Goal: Information Seeking & Learning: Learn about a topic

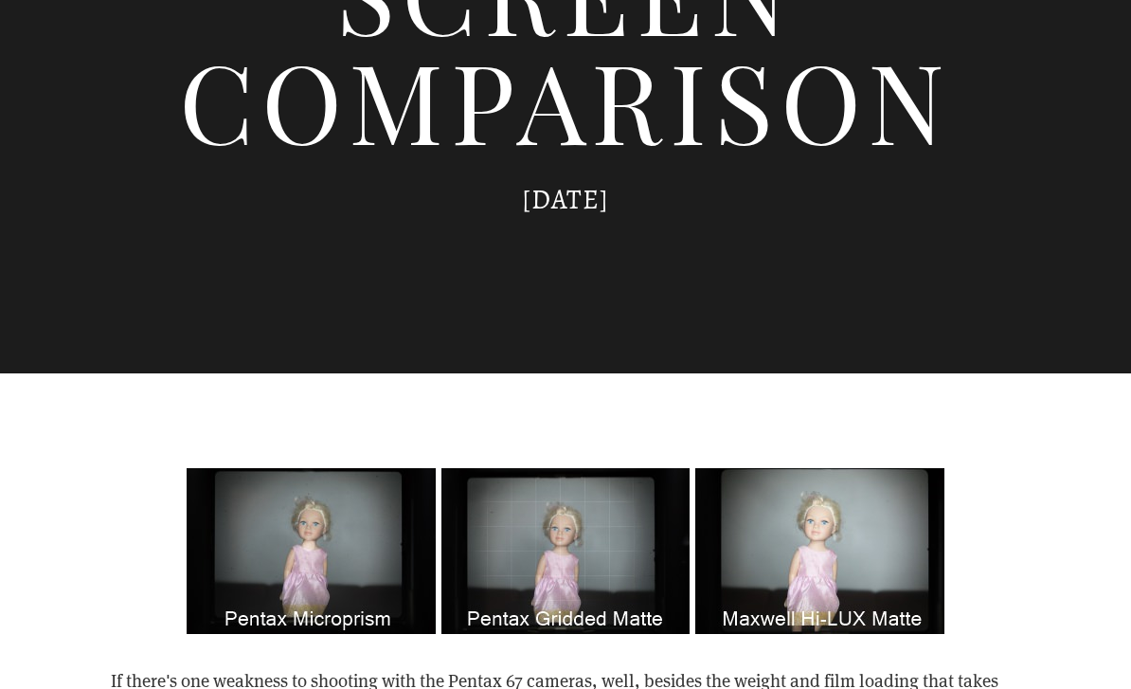
scroll to position [892, 0]
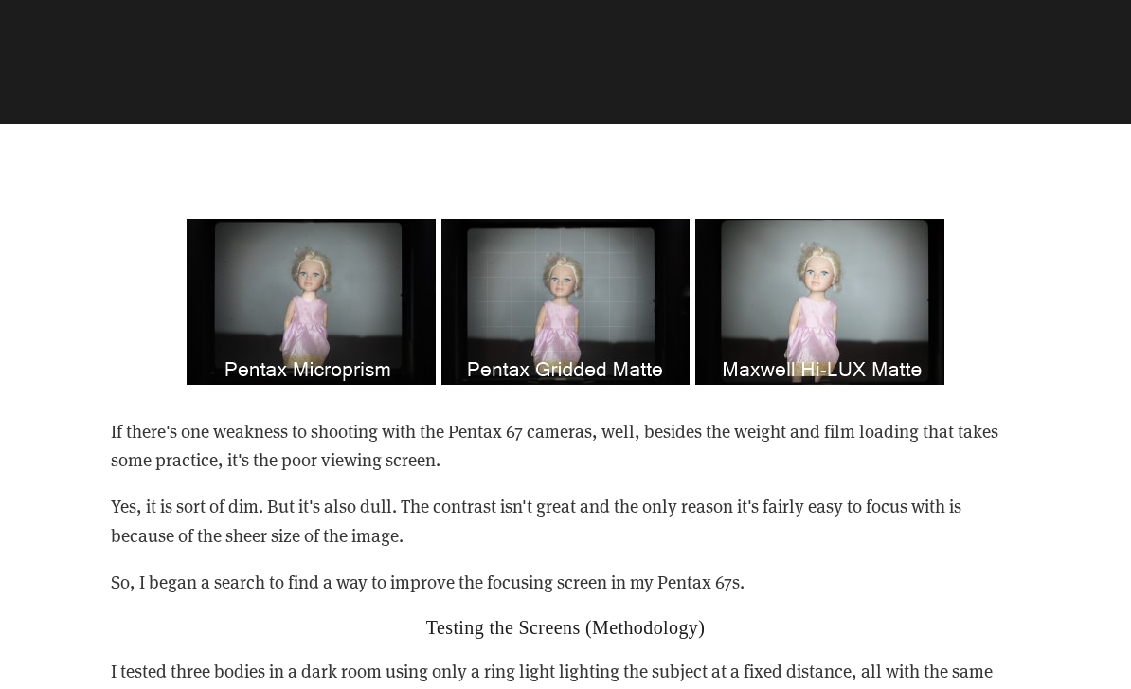
click at [989, 451] on p "If there's one weakness to shooting with the Pentax 67 cameras, well, besides t…" at bounding box center [565, 447] width 909 height 58
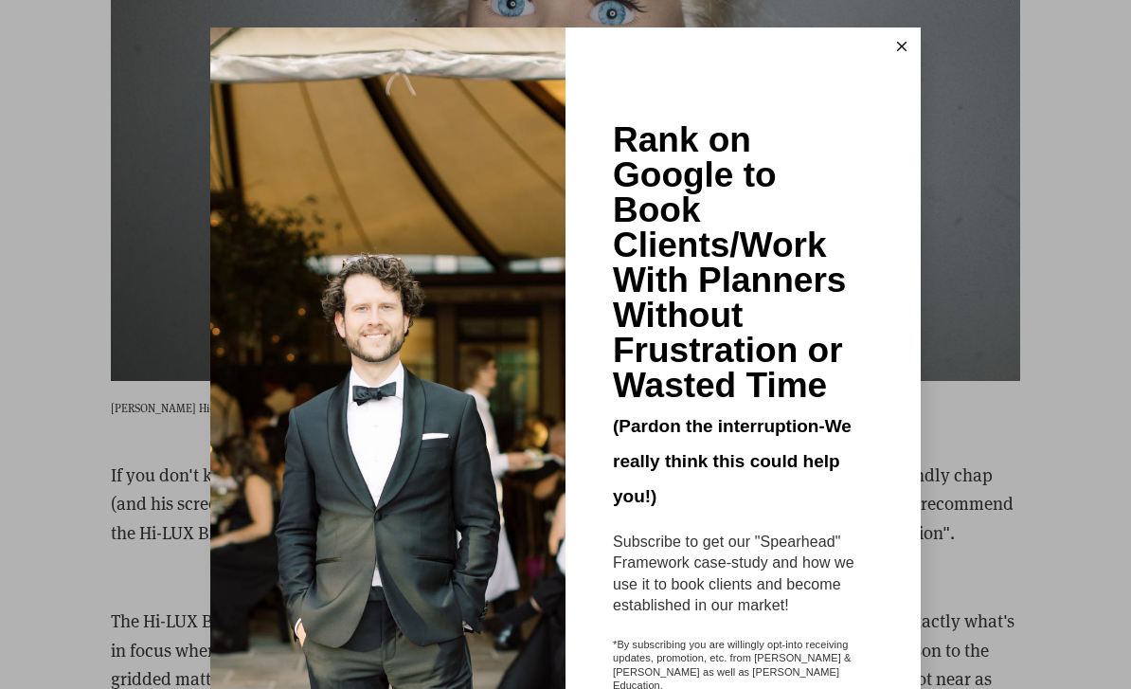
scroll to position [3137, 0]
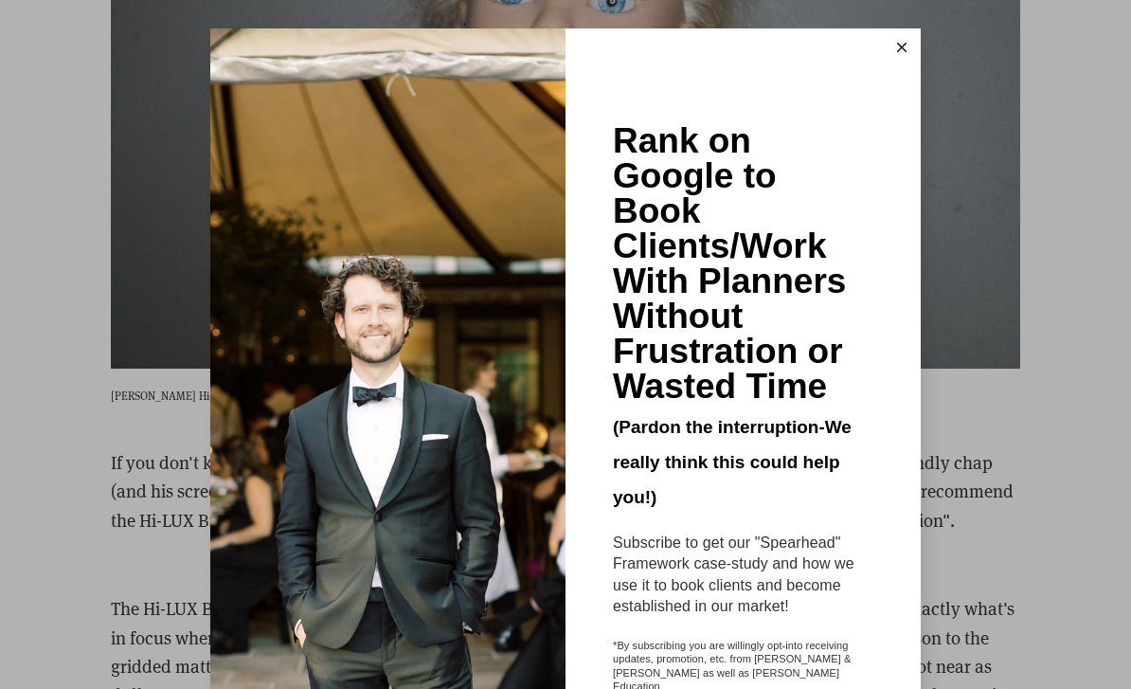
click at [909, 36] on button at bounding box center [902, 47] width 38 height 38
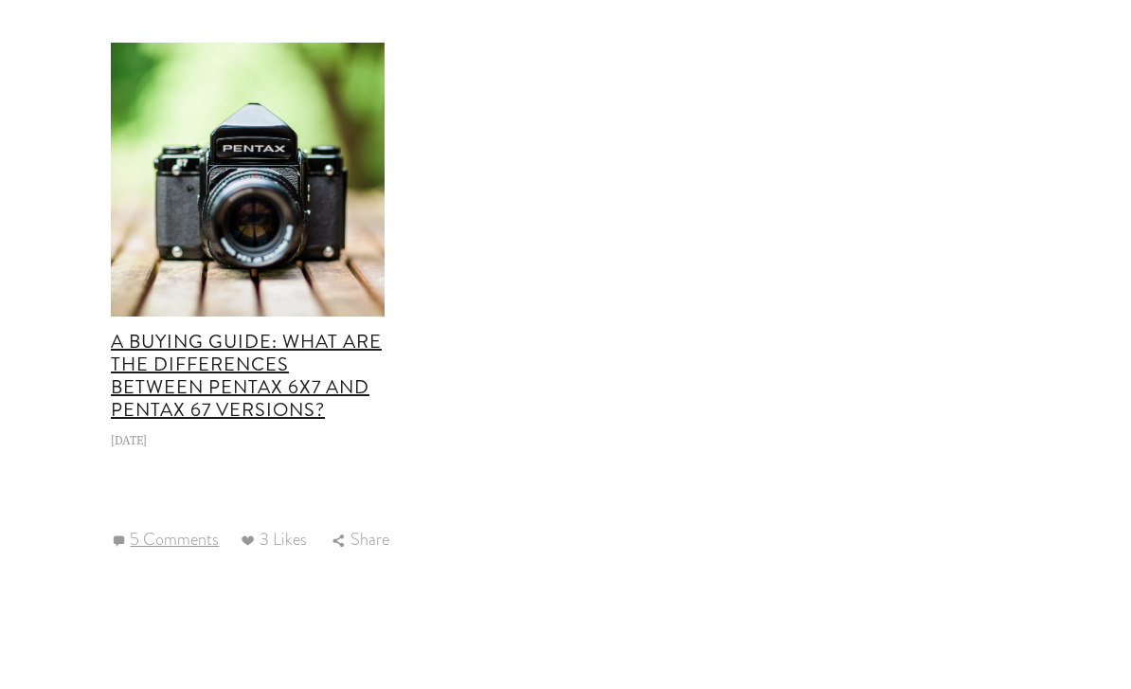
scroll to position [4761, 0]
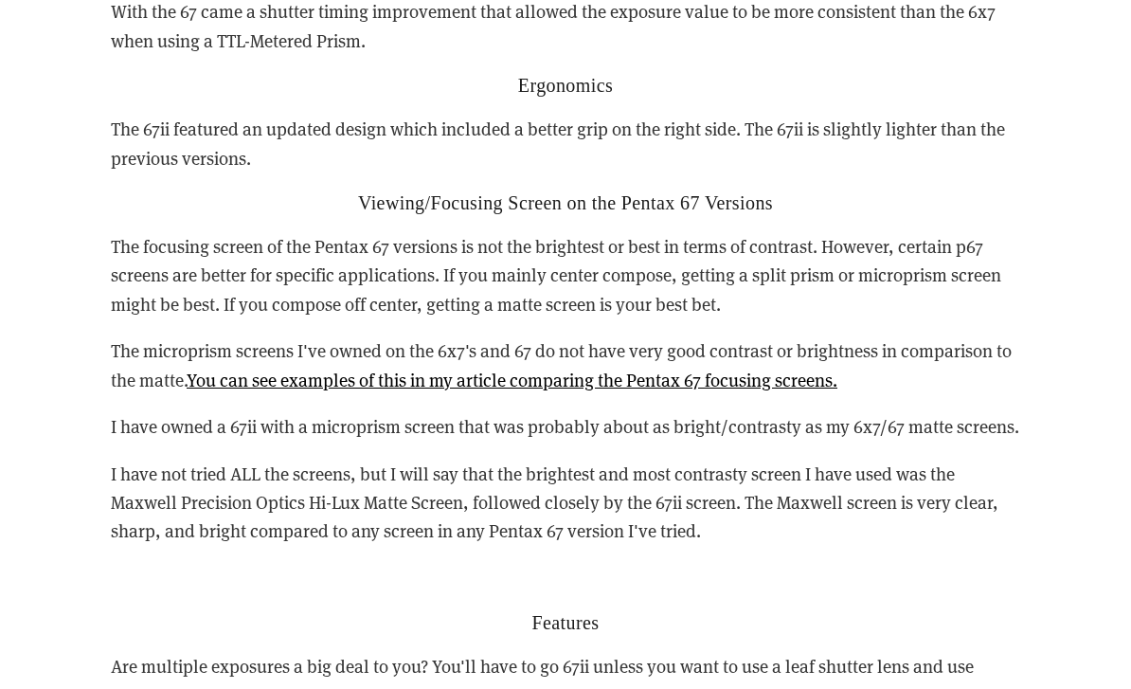
scroll to position [5528, 0]
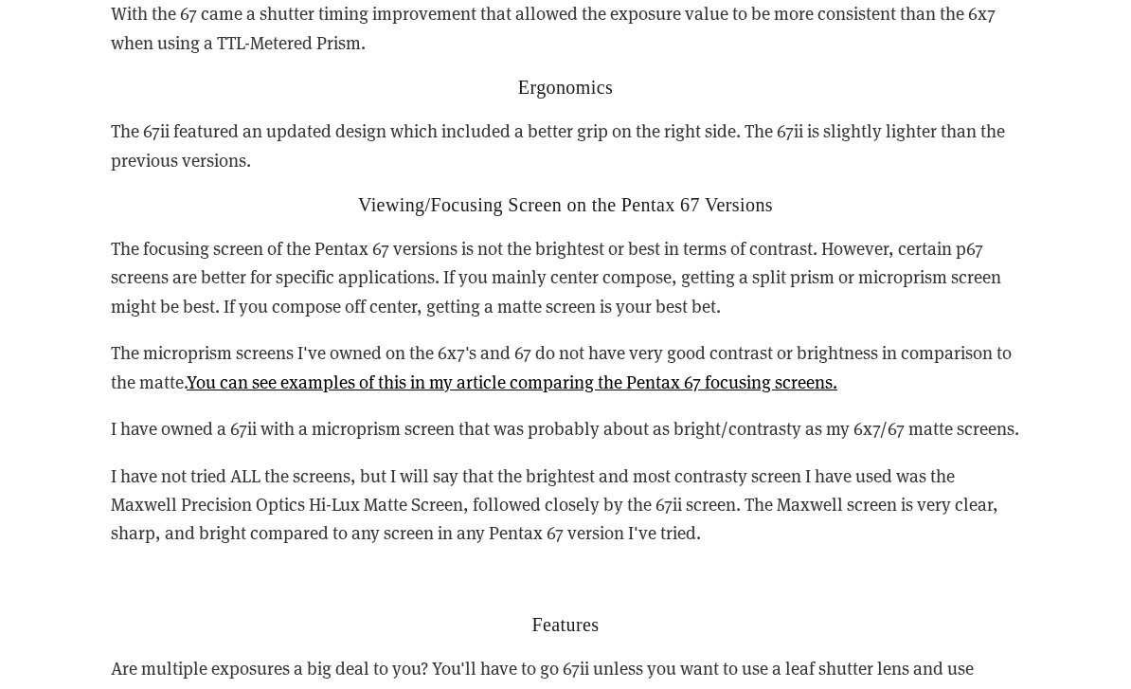
click at [748, 369] on link "You can see examples of this in my article comparing the Pentax 67 focusing scr…" at bounding box center [512, 381] width 651 height 24
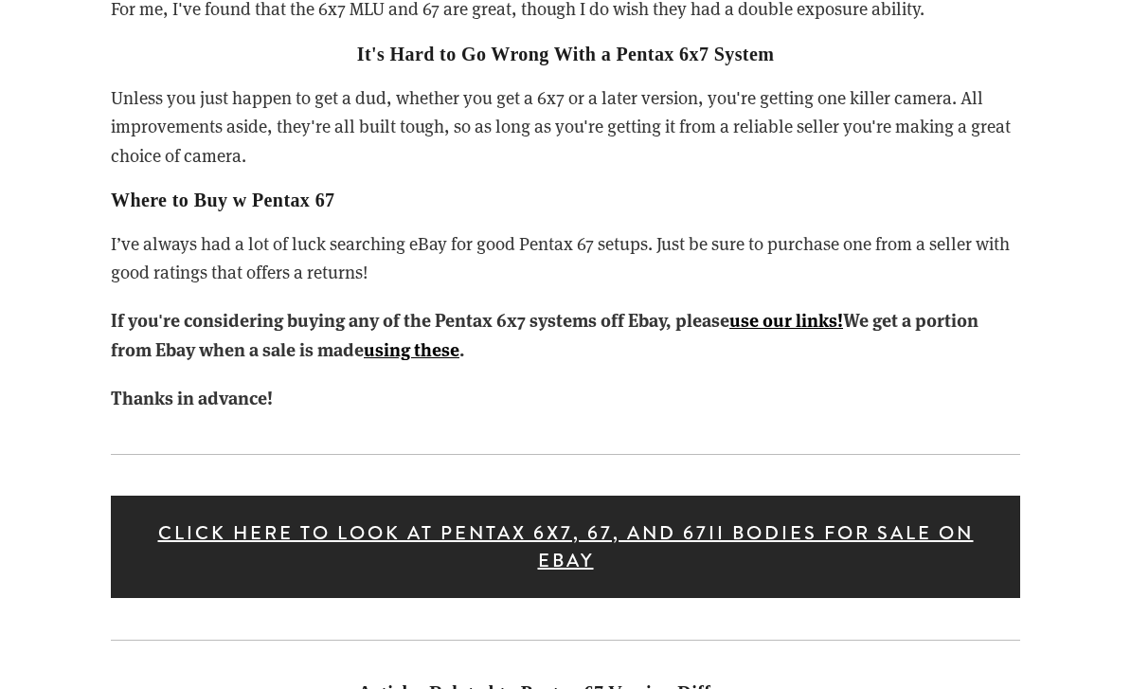
scroll to position [8577, 0]
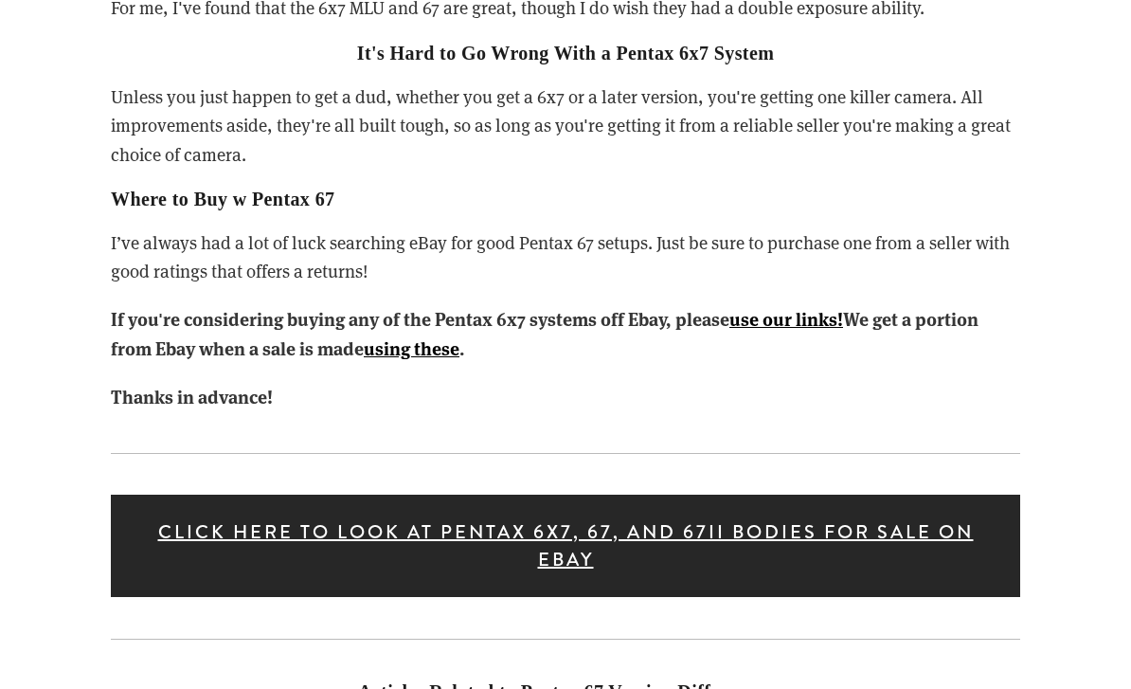
click at [437, 335] on strong "using these" at bounding box center [412, 348] width 96 height 26
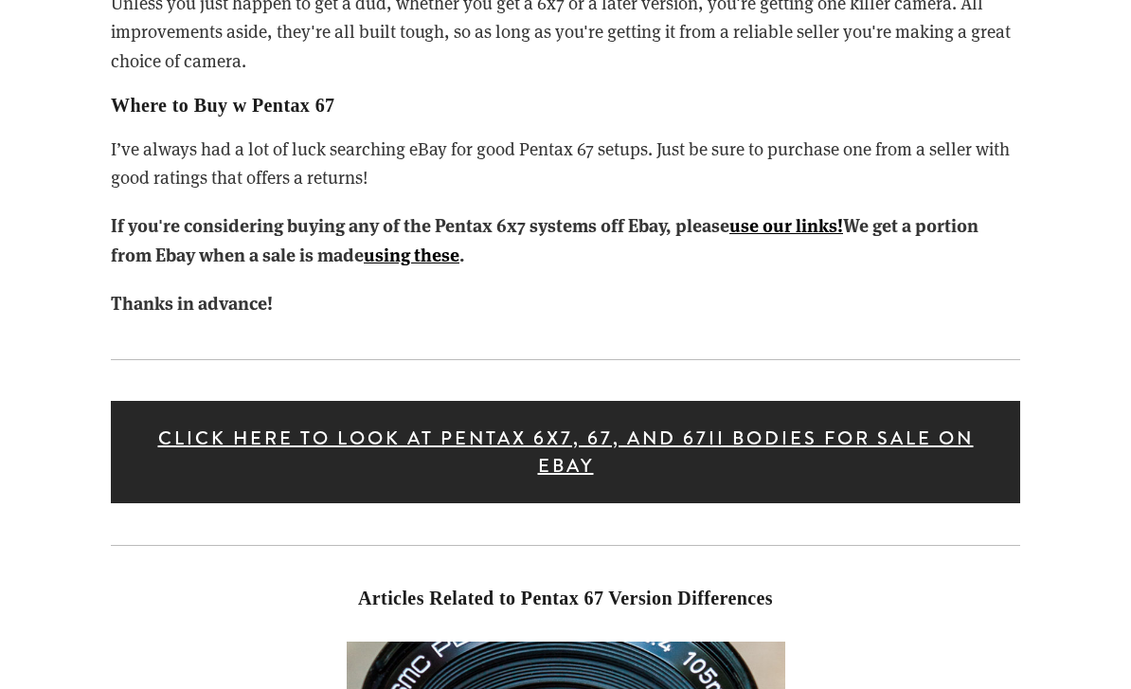
scroll to position [8680, 0]
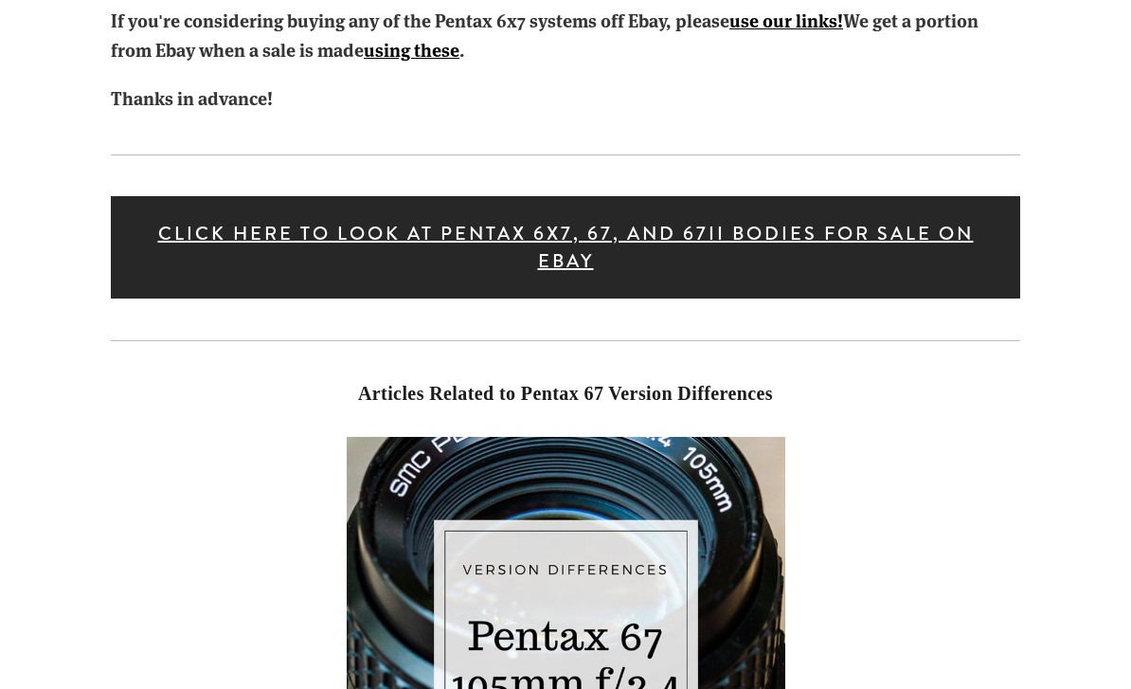
click at [621, 196] on link "Click here to look at Pentax 6x7, 67, and 67ii bodies for sale on Ebay" at bounding box center [565, 247] width 909 height 102
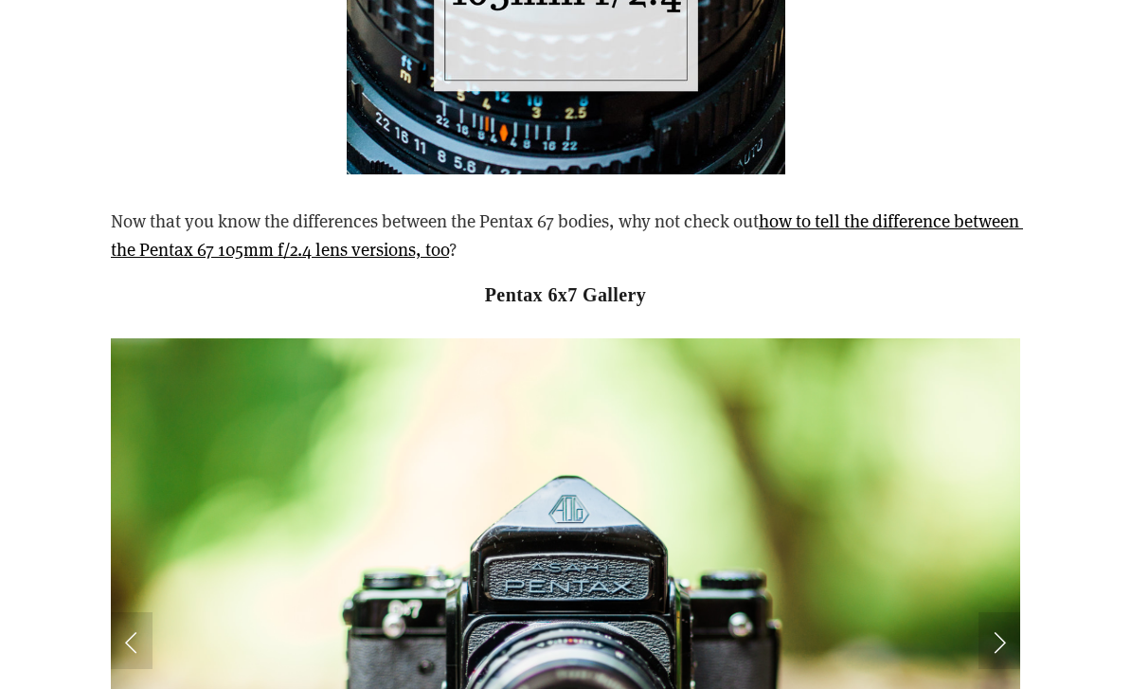
scroll to position [9819, 0]
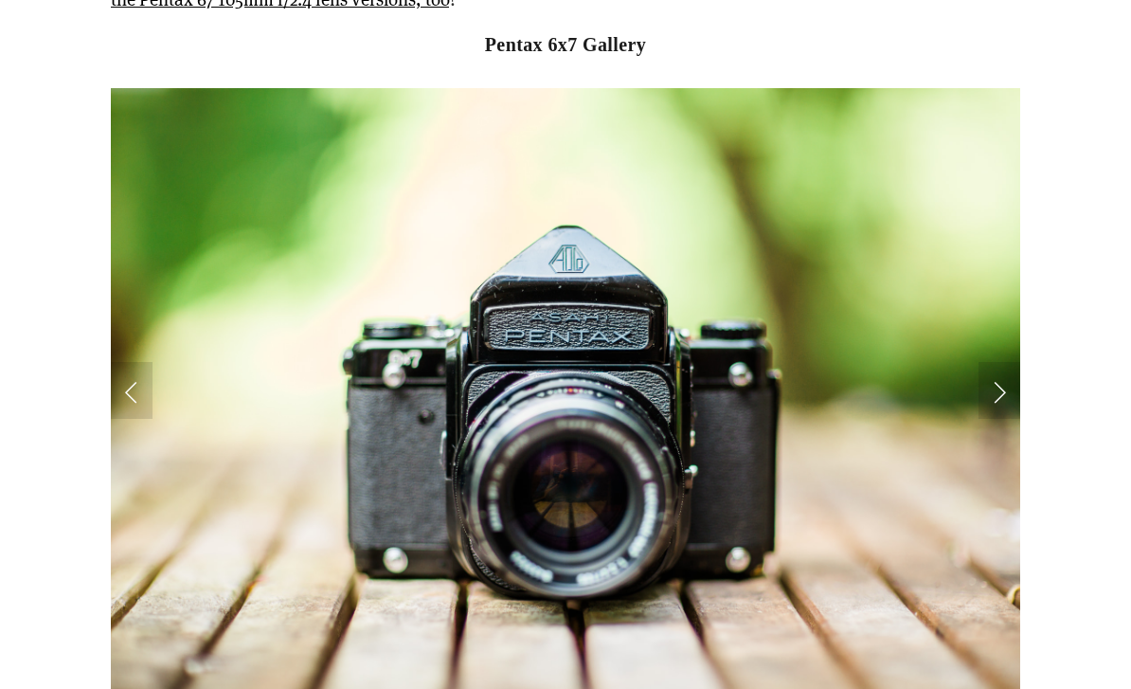
click at [994, 363] on link "Next Slide" at bounding box center [1000, 391] width 42 height 57
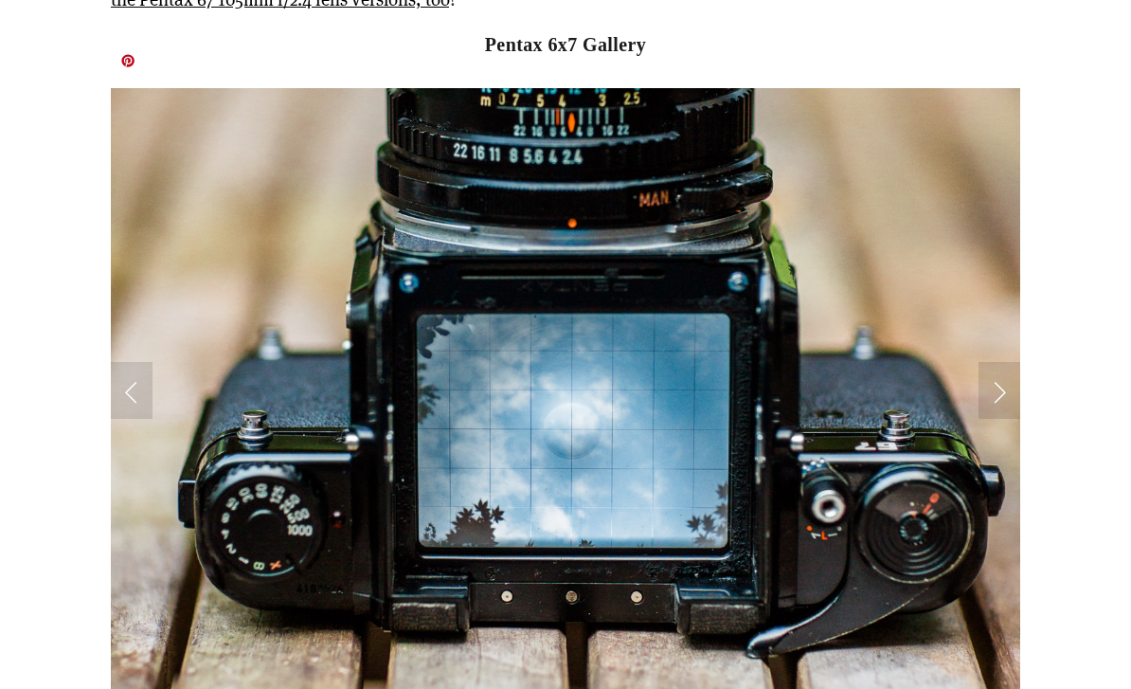
click at [991, 362] on link "Next Slide" at bounding box center [1000, 390] width 42 height 57
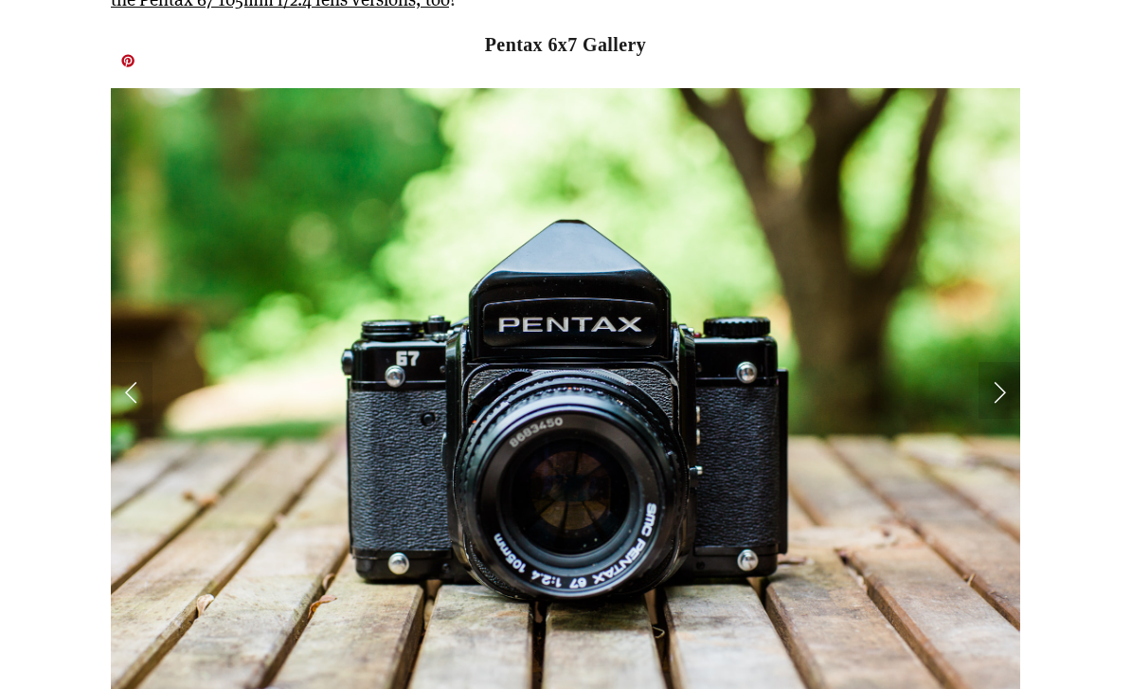
click at [992, 362] on link "Next Slide" at bounding box center [1000, 390] width 42 height 57
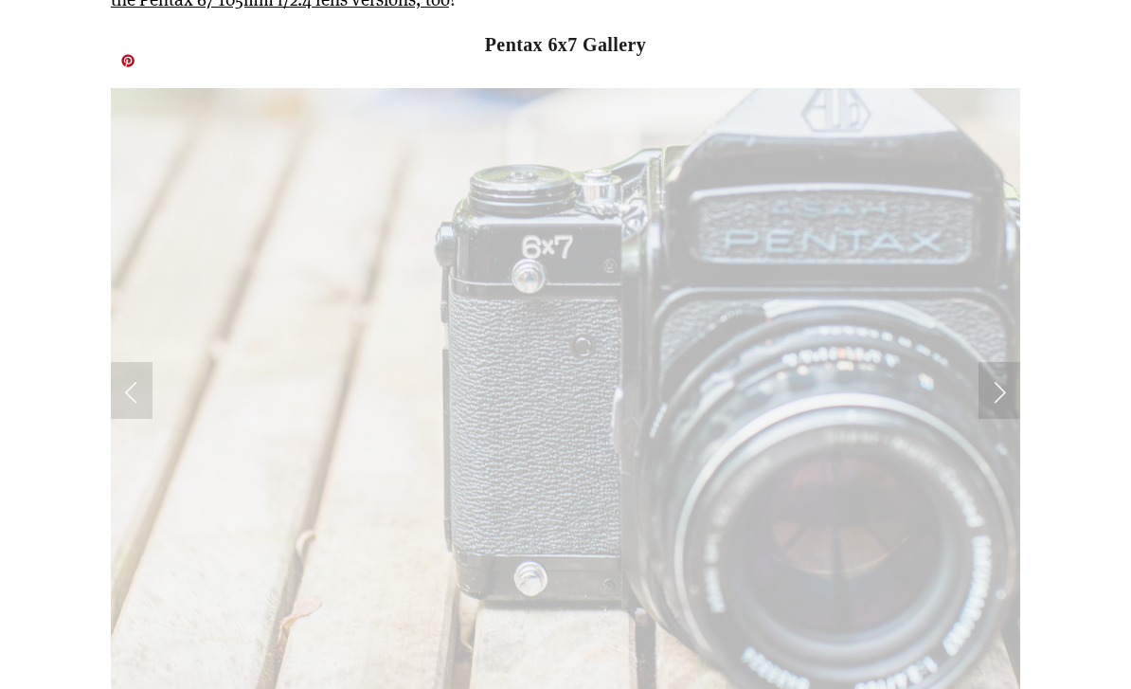
click at [1004, 362] on link "Next Slide" at bounding box center [1000, 390] width 42 height 57
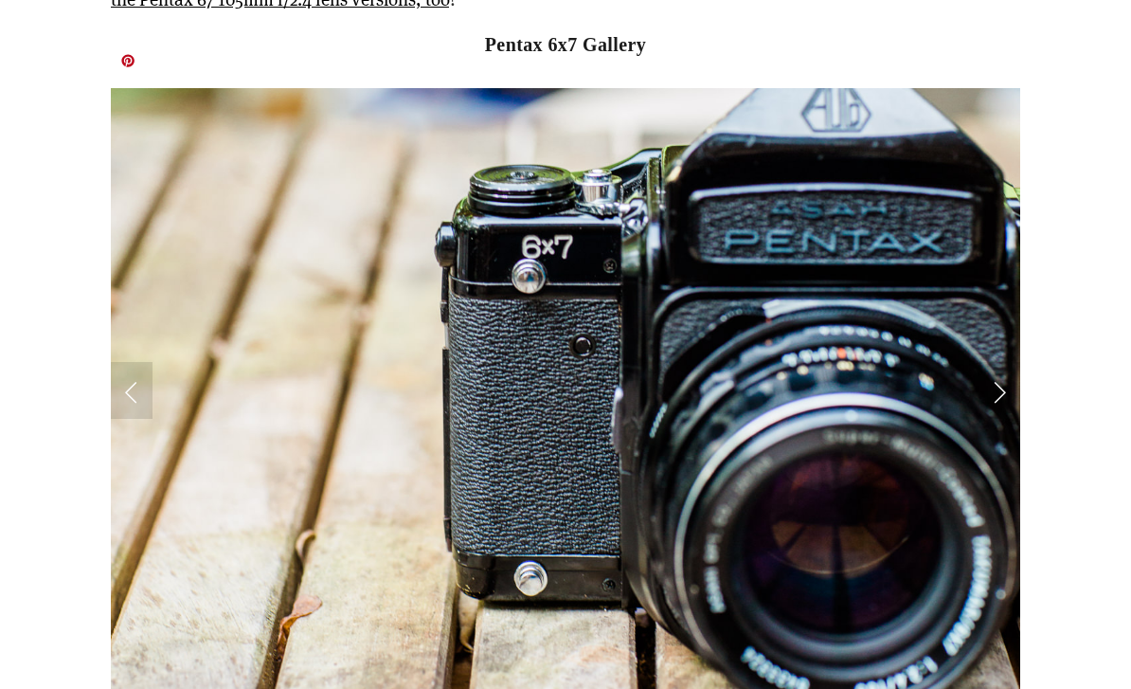
click at [994, 362] on link "Next Slide" at bounding box center [1000, 390] width 42 height 57
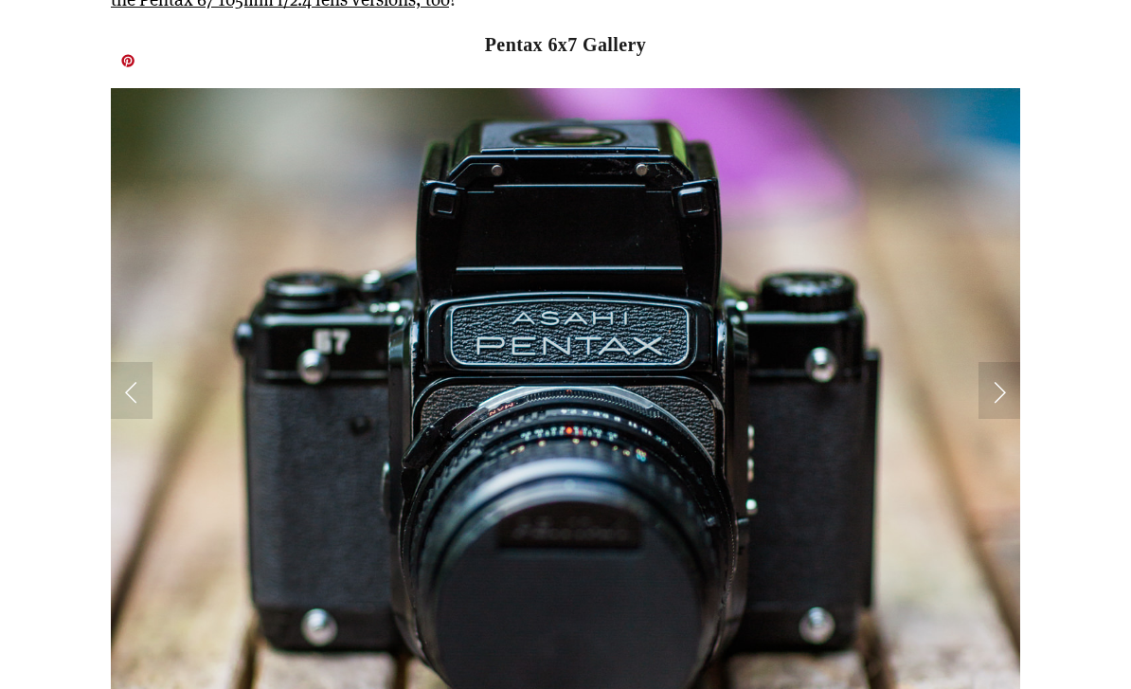
click at [999, 362] on link "Next Slide" at bounding box center [1000, 390] width 42 height 57
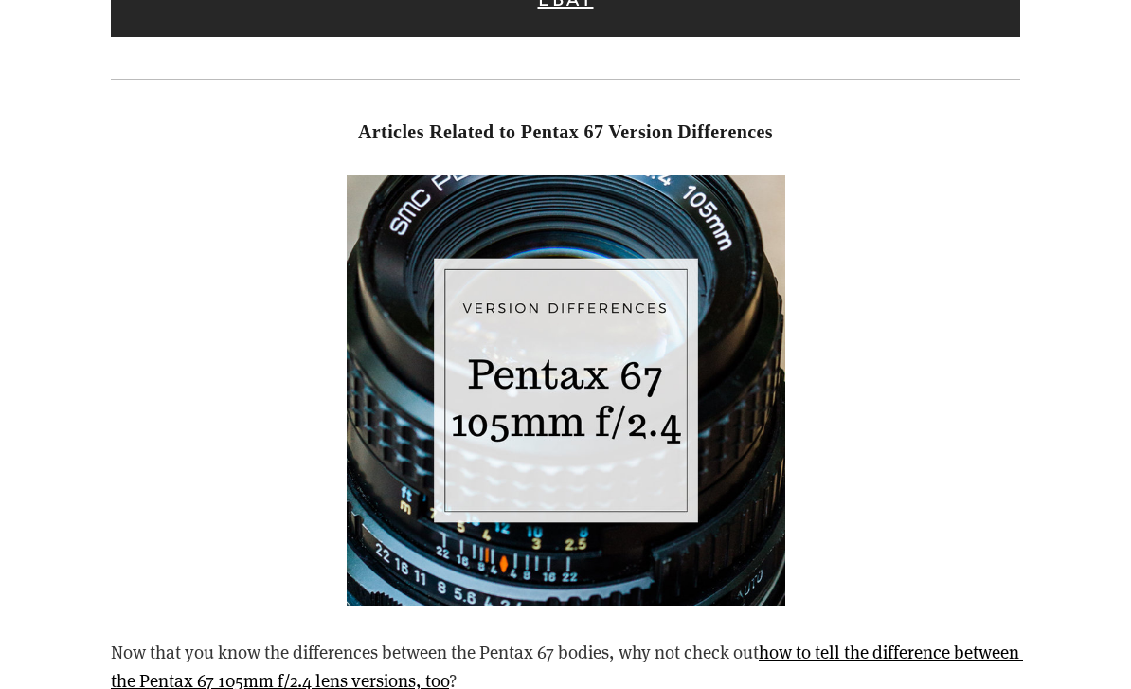
scroll to position [8996, 0]
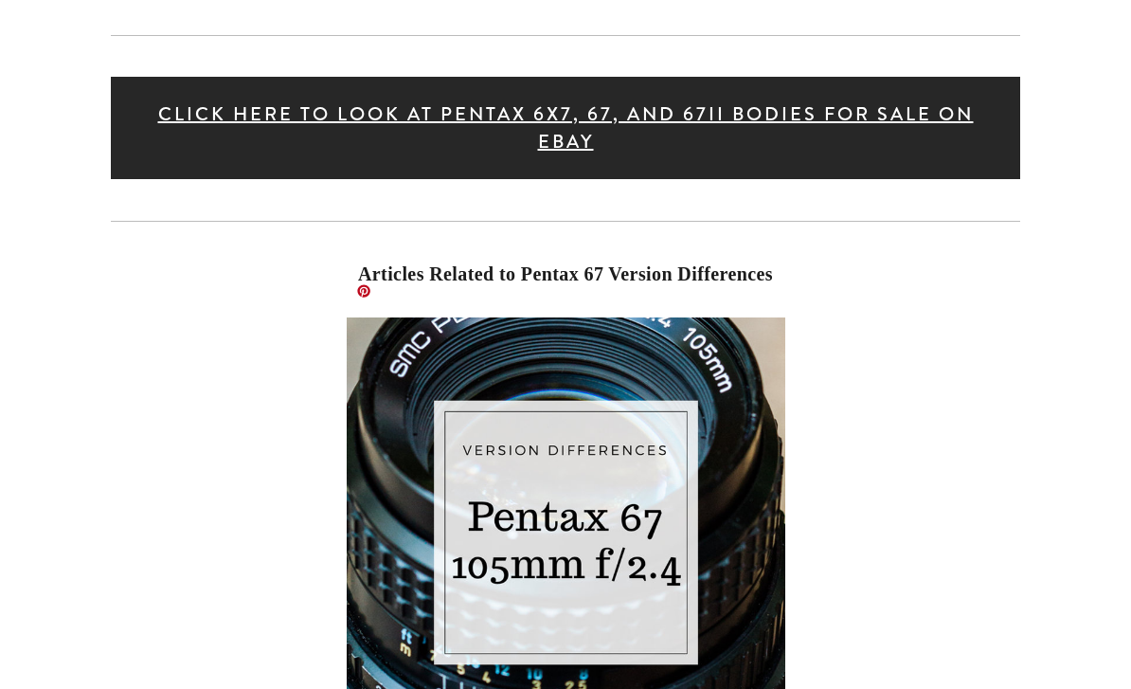
click at [579, 471] on img at bounding box center [566, 532] width 439 height 430
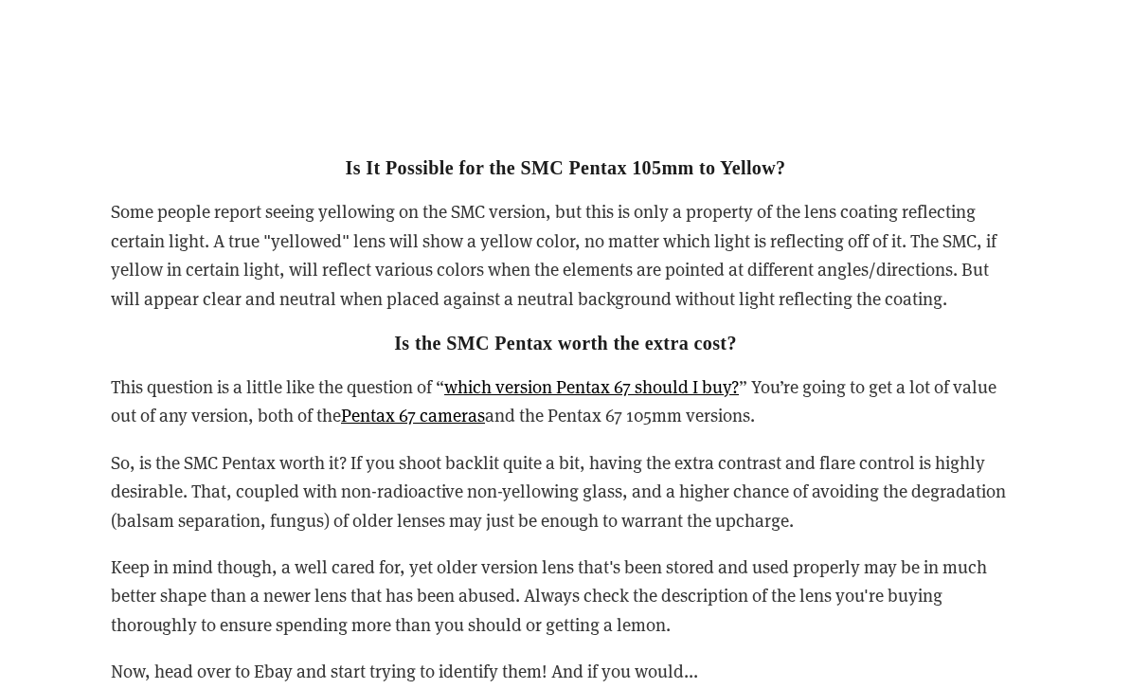
scroll to position [5361, 0]
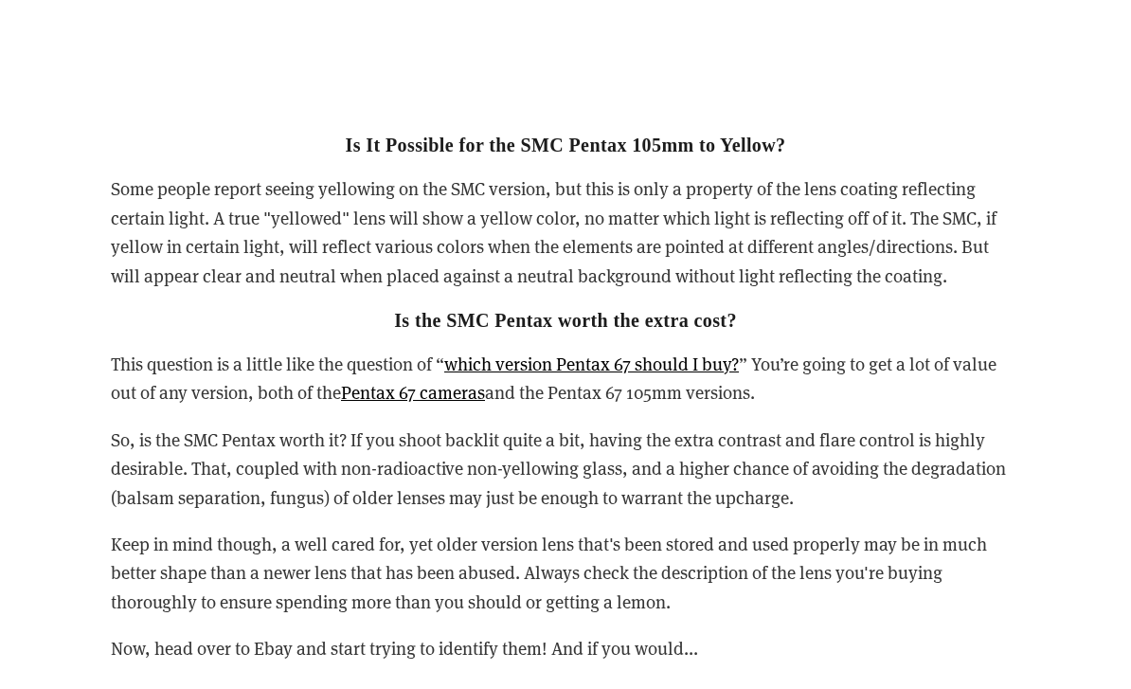
click at [1051, 515] on div "A Buying Guide: How to Tell the Different Pentax 105mm 6x7 Lens Versions Apart …" at bounding box center [565, 231] width 1090 height 8496
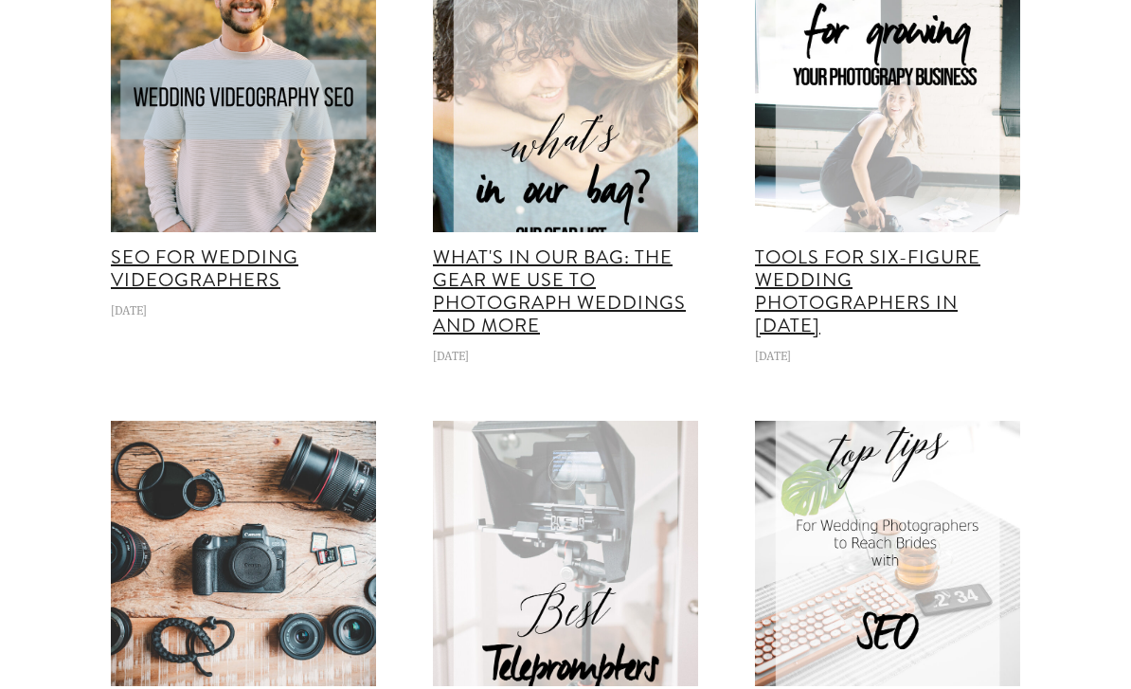
scroll to position [6856, 0]
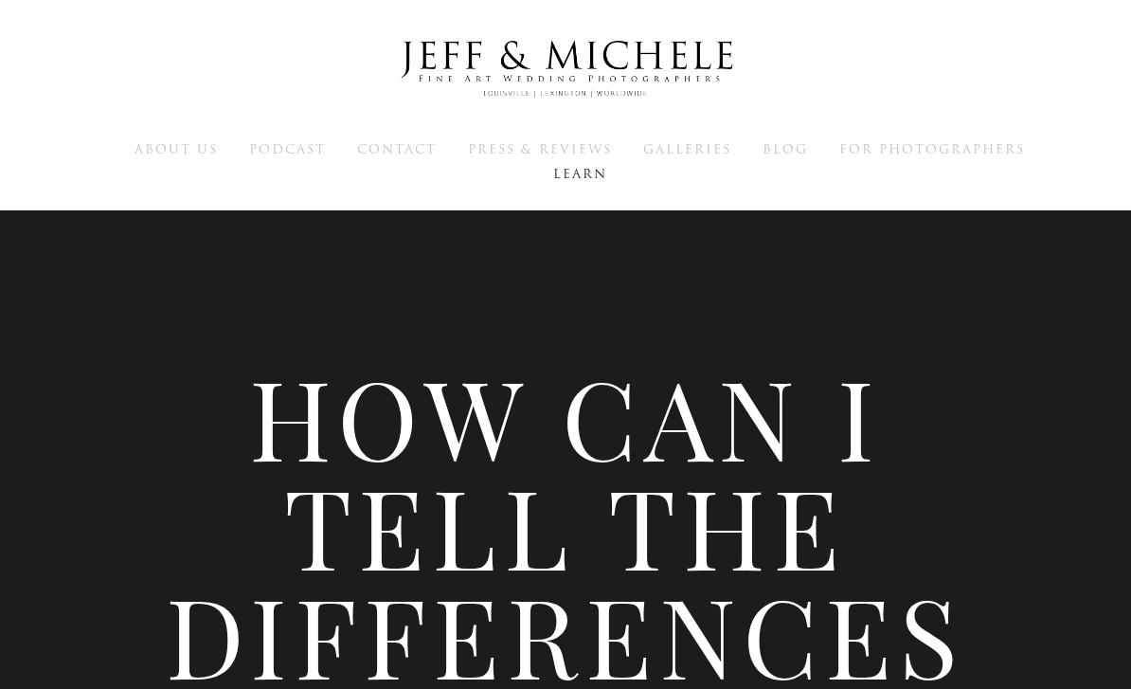
scroll to position [0, 0]
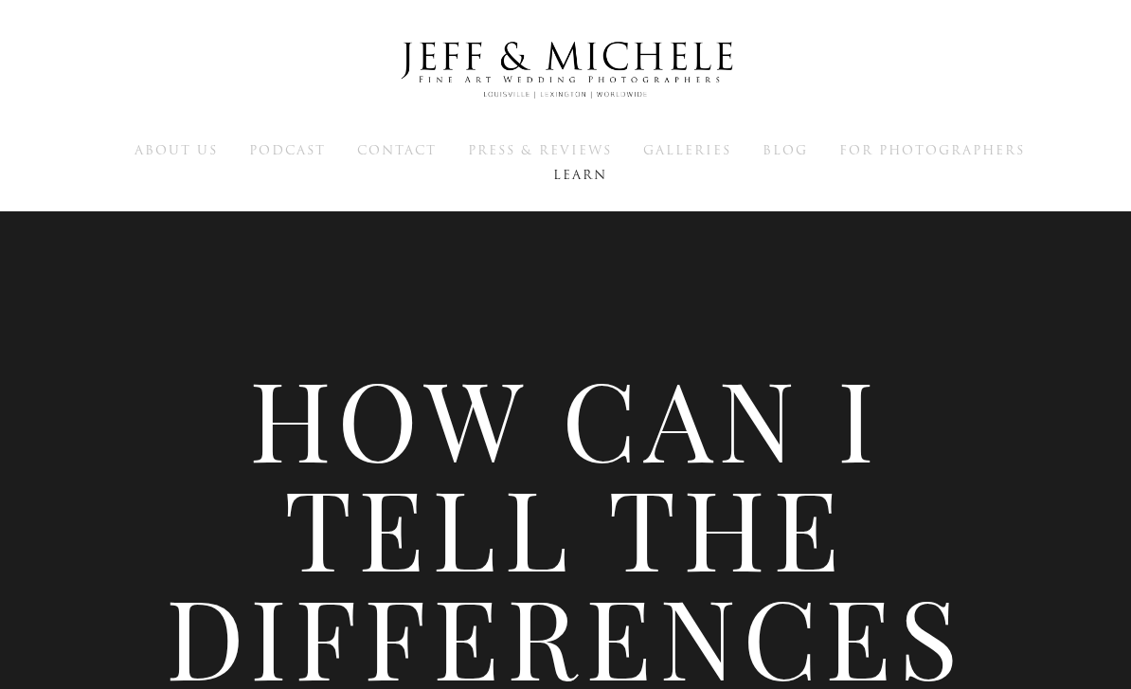
click at [960, 153] on span "For Photographers" at bounding box center [932, 150] width 186 height 18
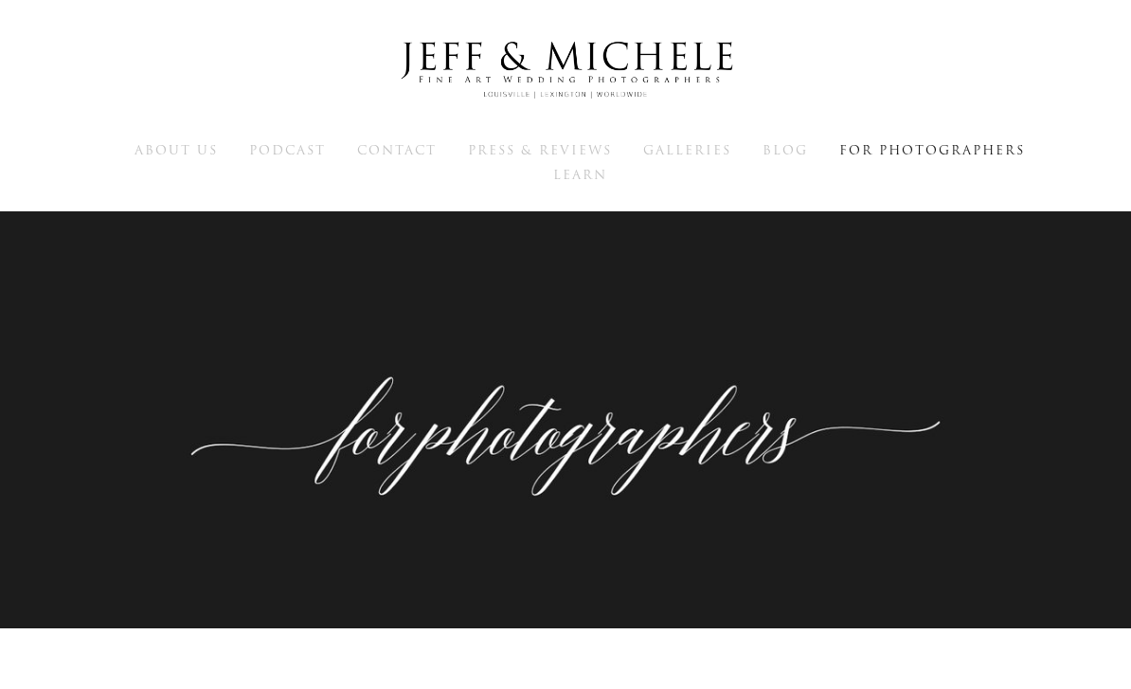
click at [782, 144] on span "Blog" at bounding box center [785, 150] width 45 height 18
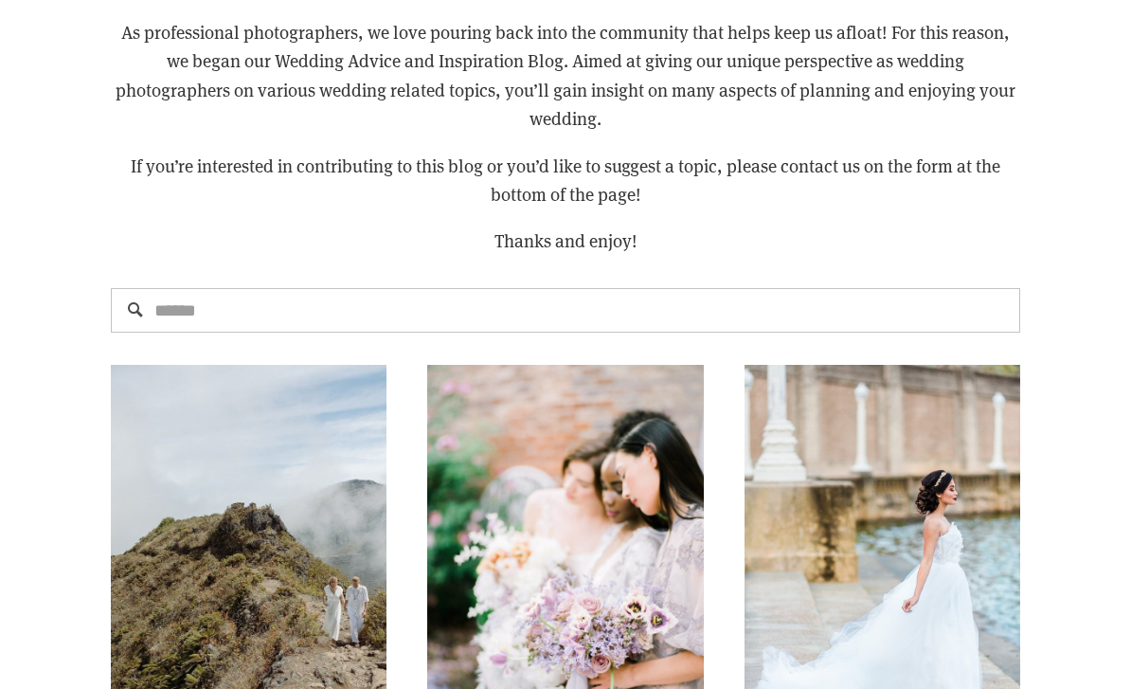
scroll to position [1112, 0]
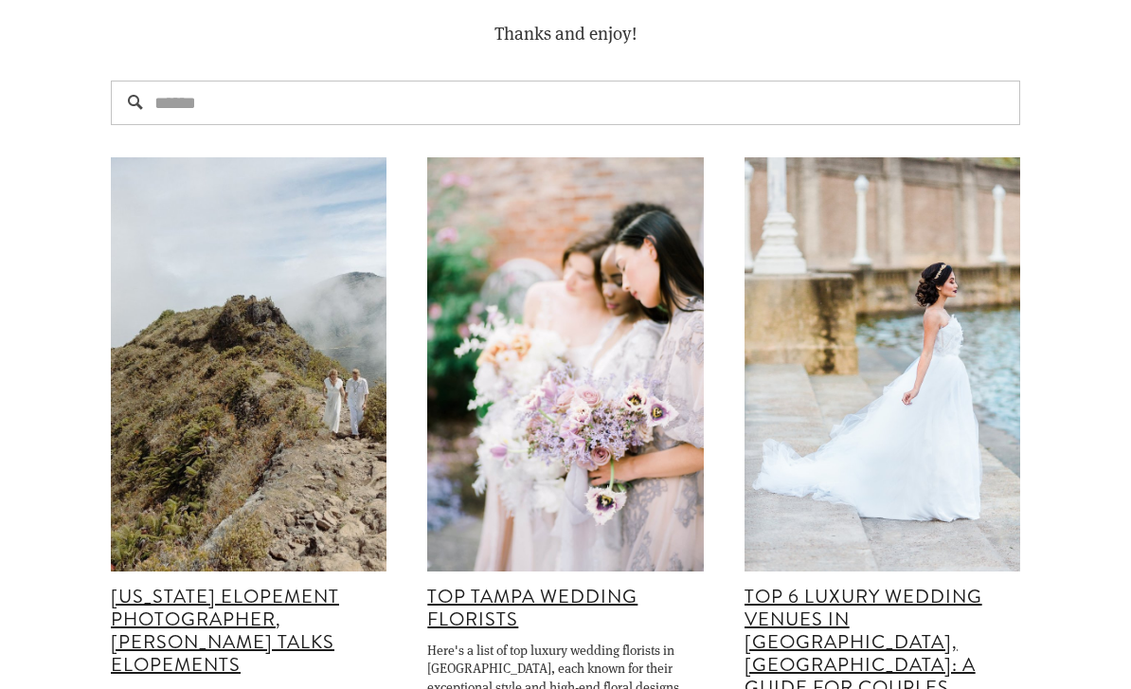
click at [198, 112] on input "Search" at bounding box center [565, 103] width 909 height 45
type input "******"
